Goal: Task Accomplishment & Management: Use online tool/utility

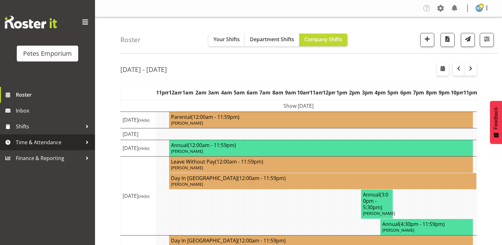
click at [57, 143] on span "Time & Attendance" at bounding box center [49, 143] width 67 height 10
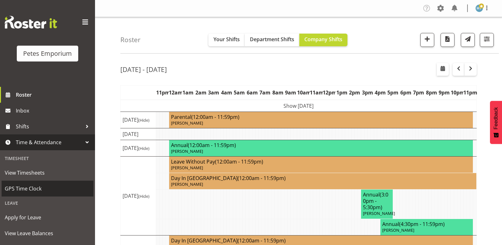
click at [33, 189] on span "GPS Time Clock" at bounding box center [48, 189] width 86 height 10
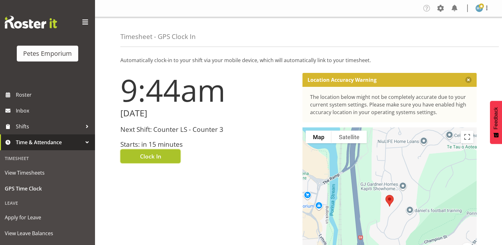
click at [138, 158] on button "Clock In" at bounding box center [150, 156] width 60 height 14
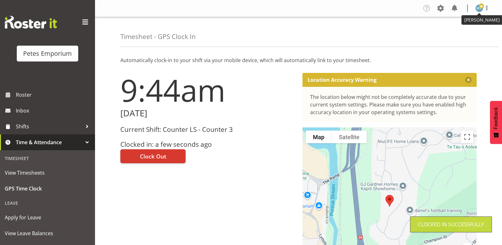
click at [481, 8] on span at bounding box center [481, 5] width 5 height 5
click at [450, 31] on link "Log Out" at bounding box center [460, 33] width 61 height 11
